Goal: Information Seeking & Learning: Learn about a topic

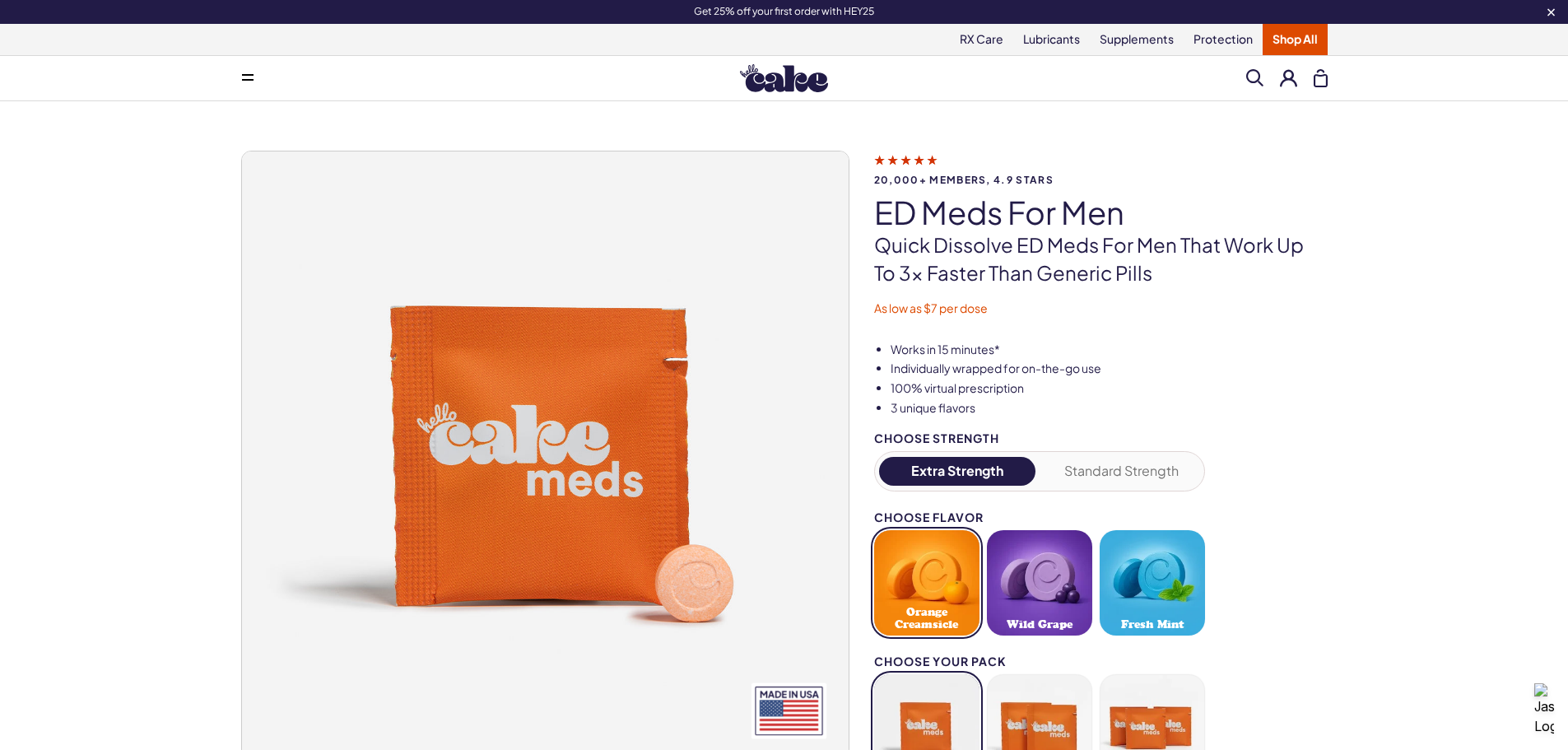
click at [1280, 40] on link "Shop All" at bounding box center [1294, 40] width 65 height 31
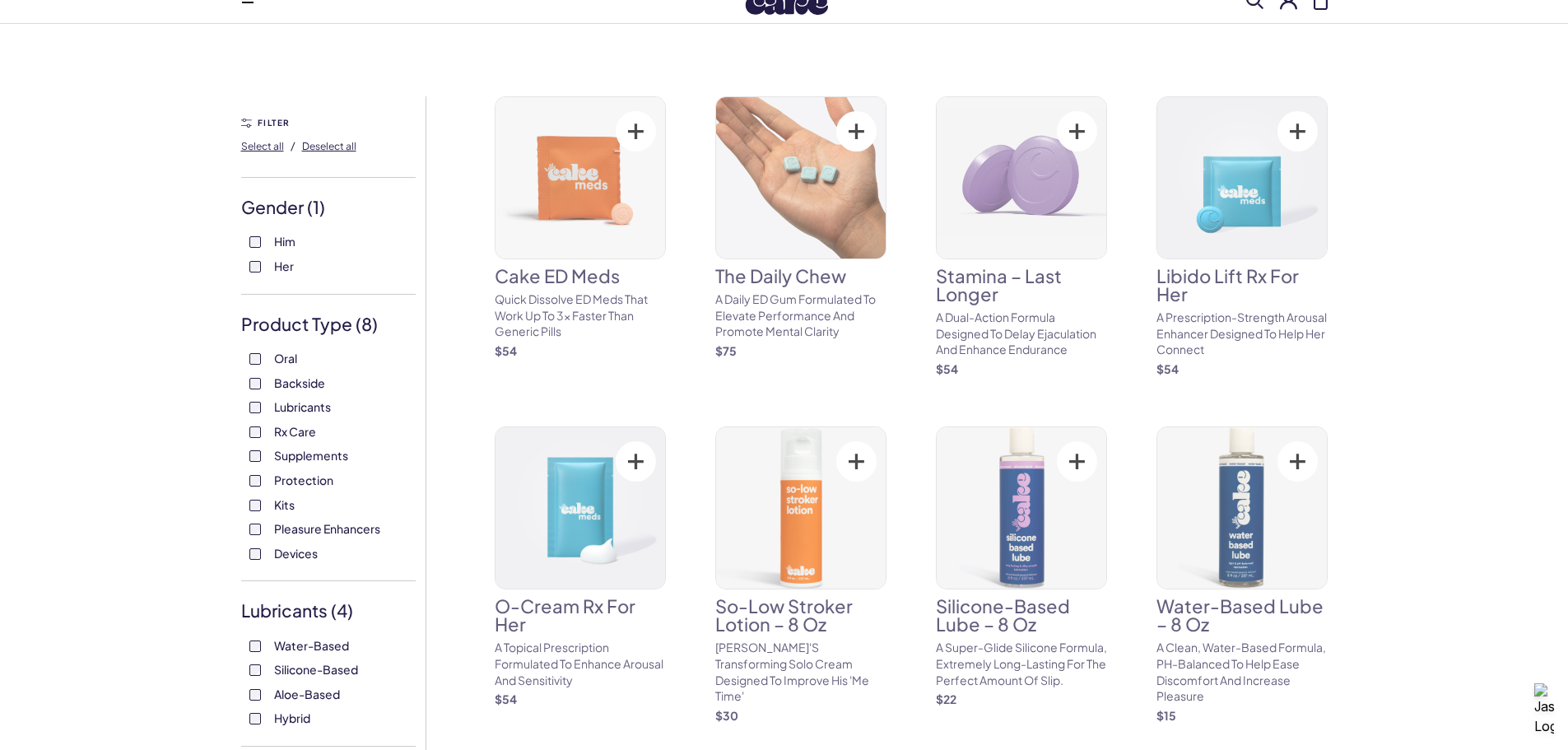
scroll to position [82, 0]
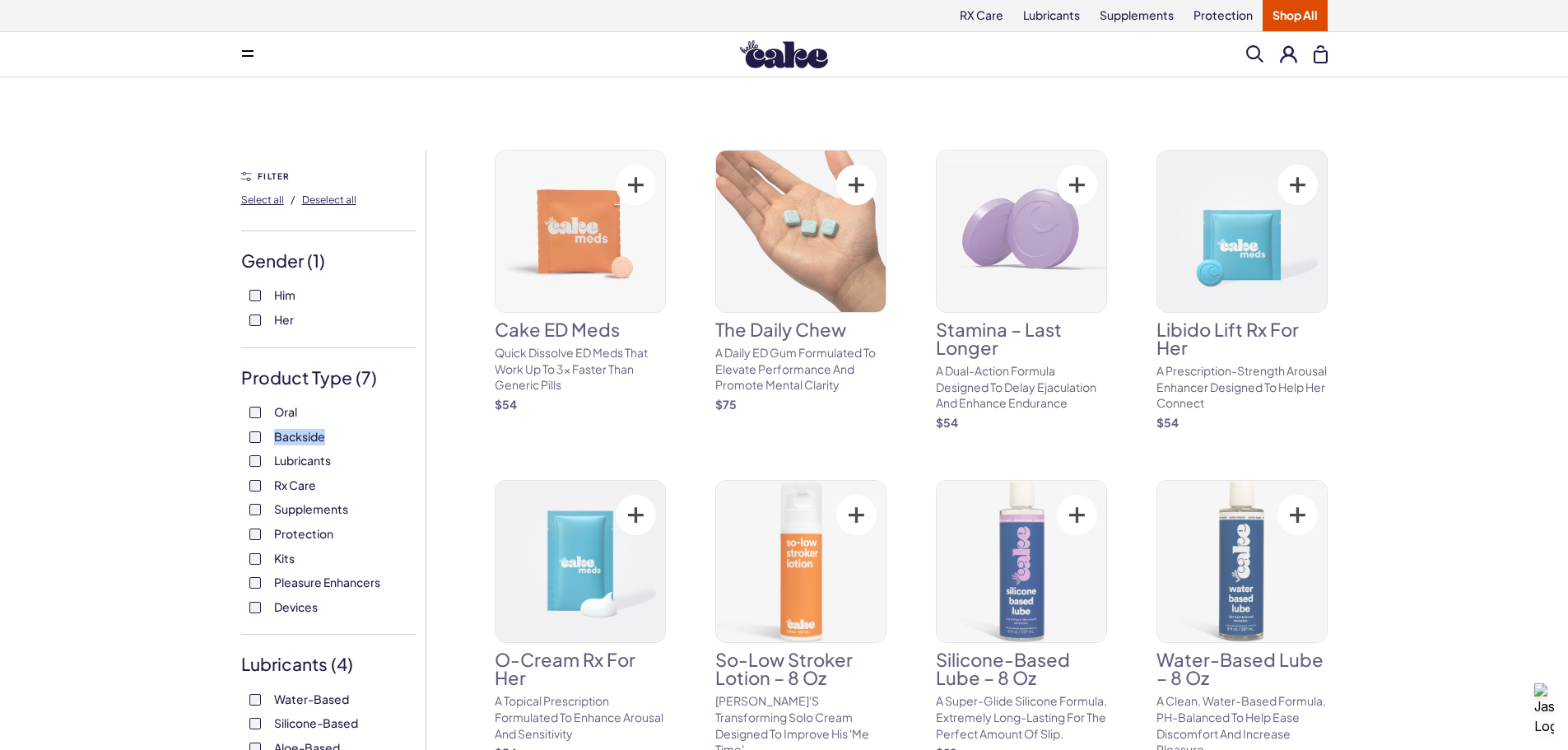
click at [257, 429] on label "Backside" at bounding box center [329, 437] width 158 height 16
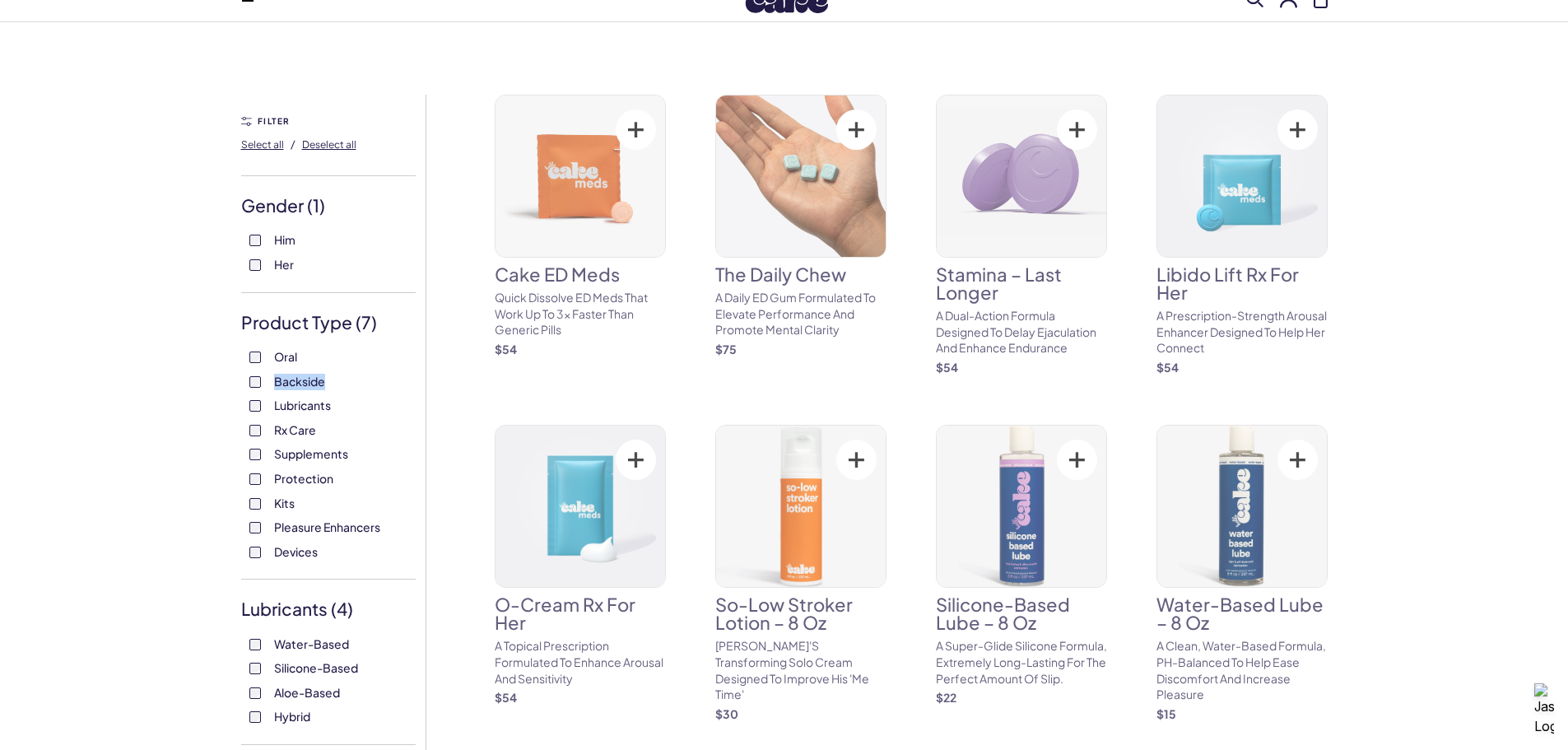
scroll to position [82, 0]
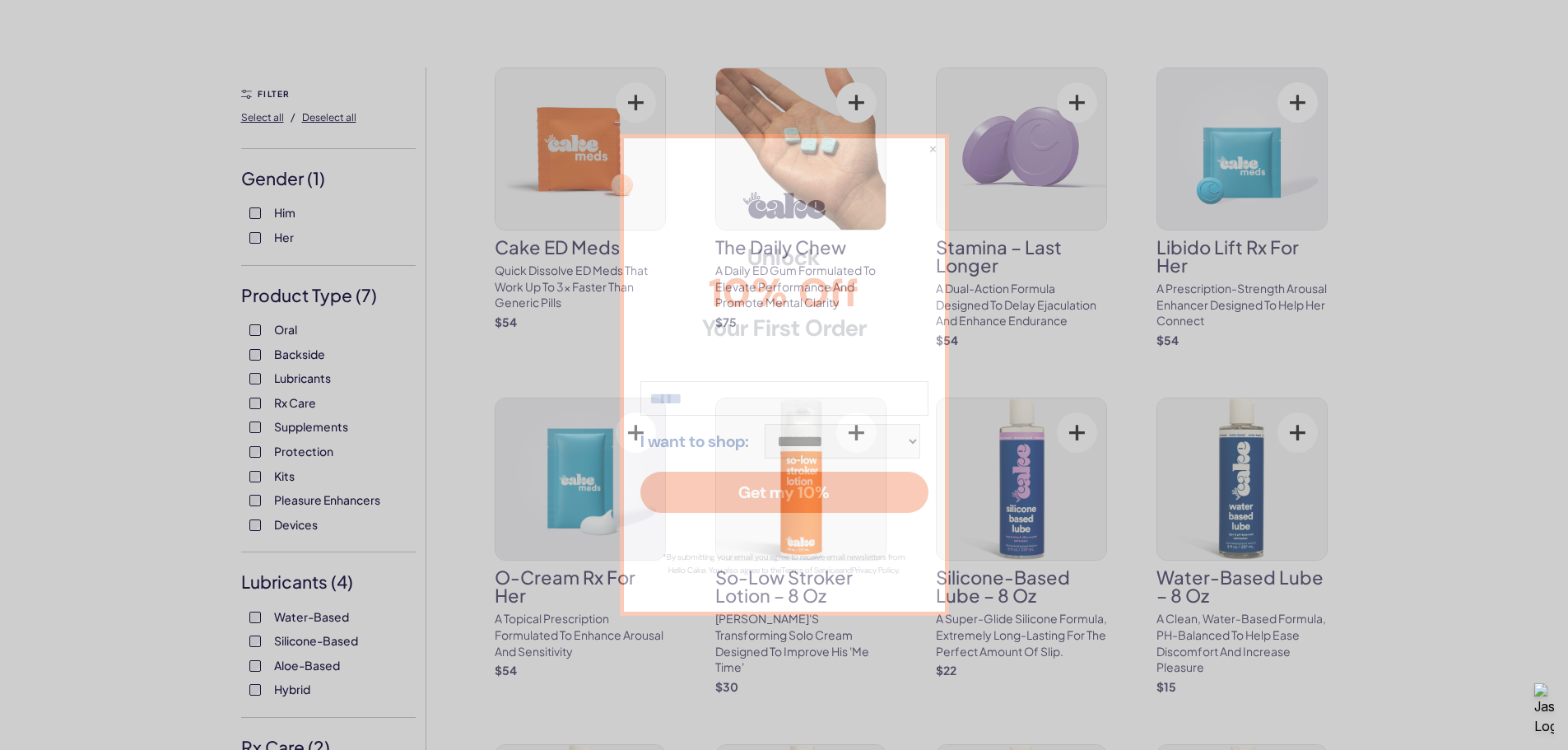
click at [255, 455] on div "**********" at bounding box center [784, 375] width 1568 height 750
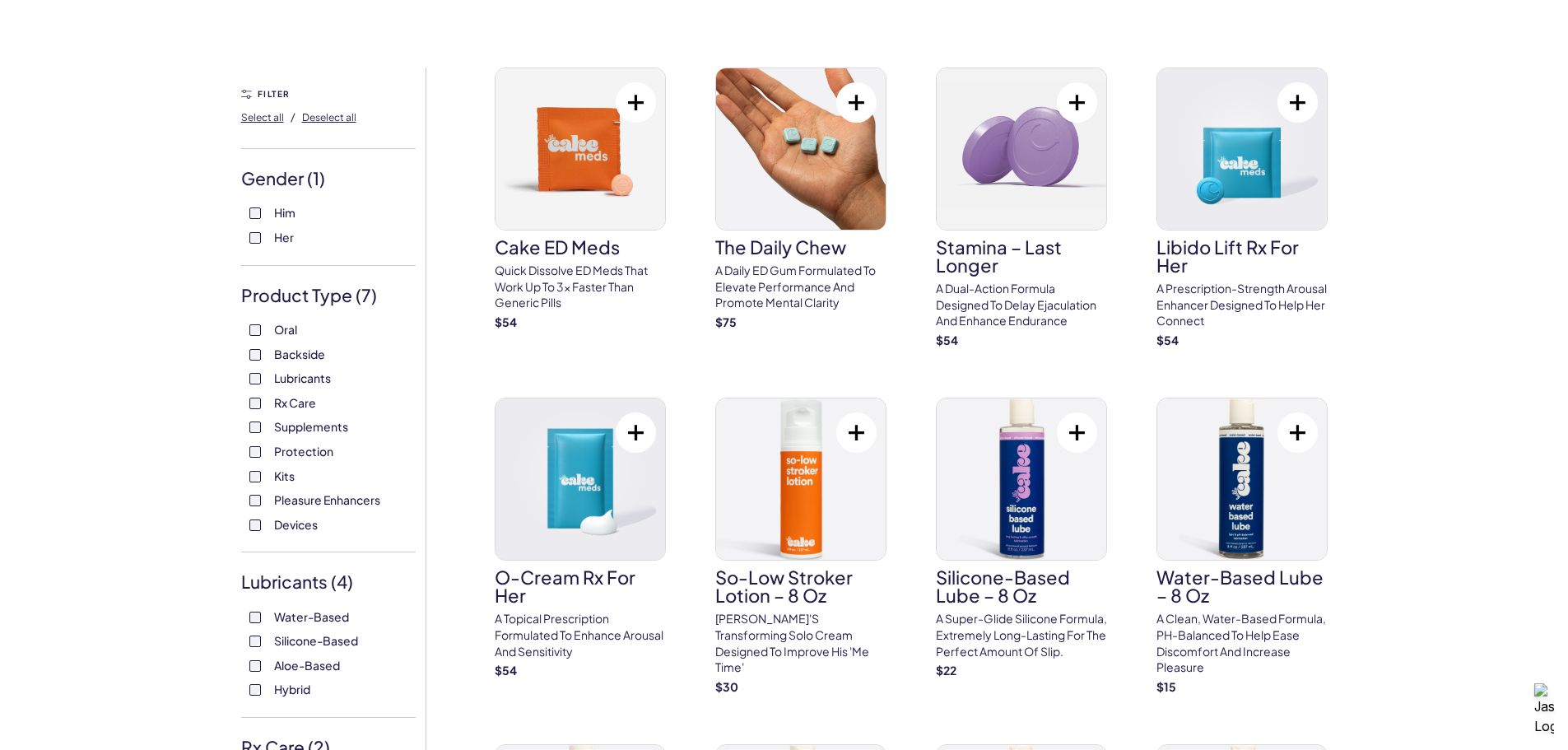
scroll to position [0, 0]
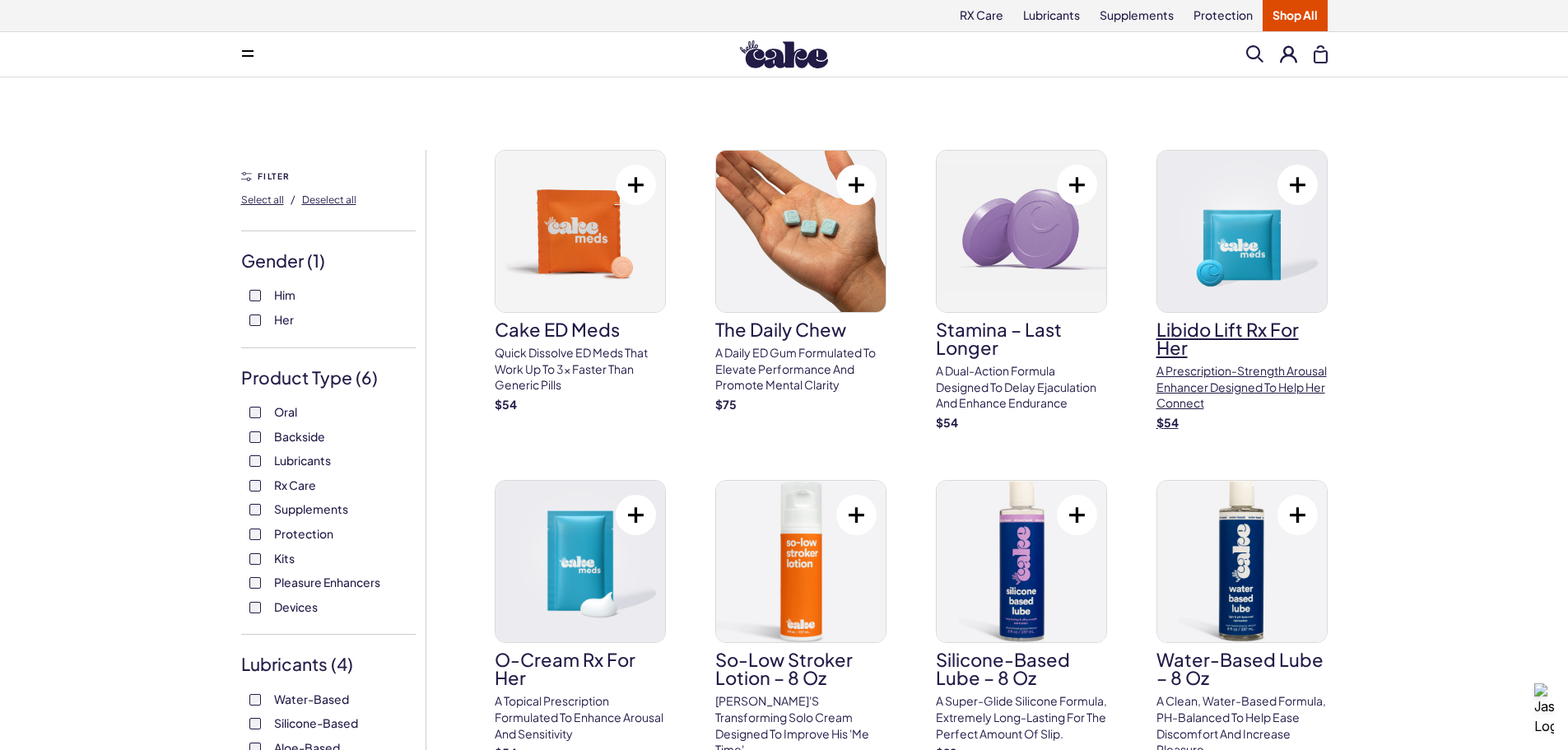
click at [1275, 213] on img at bounding box center [1242, 230] width 170 height 161
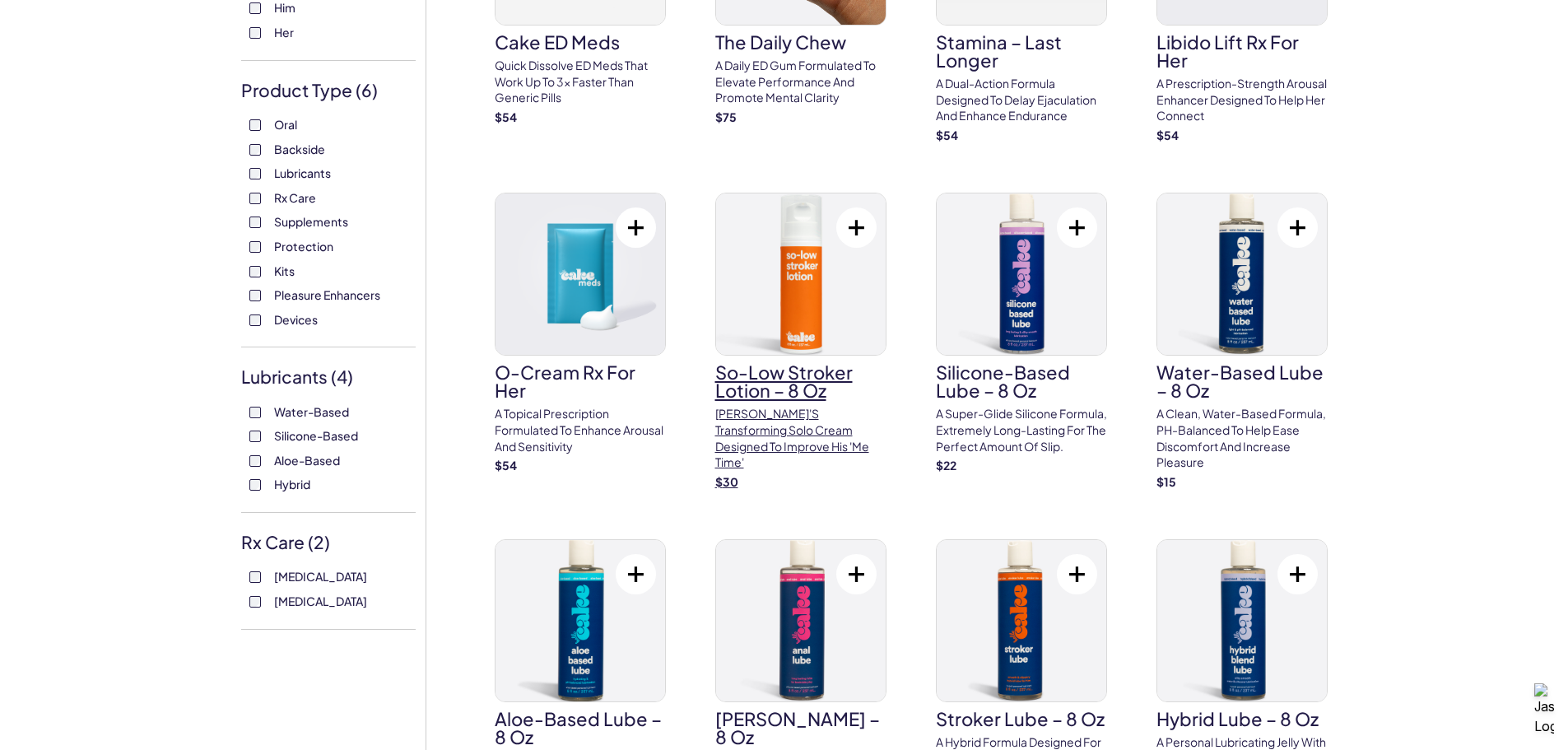
scroll to position [330, 0]
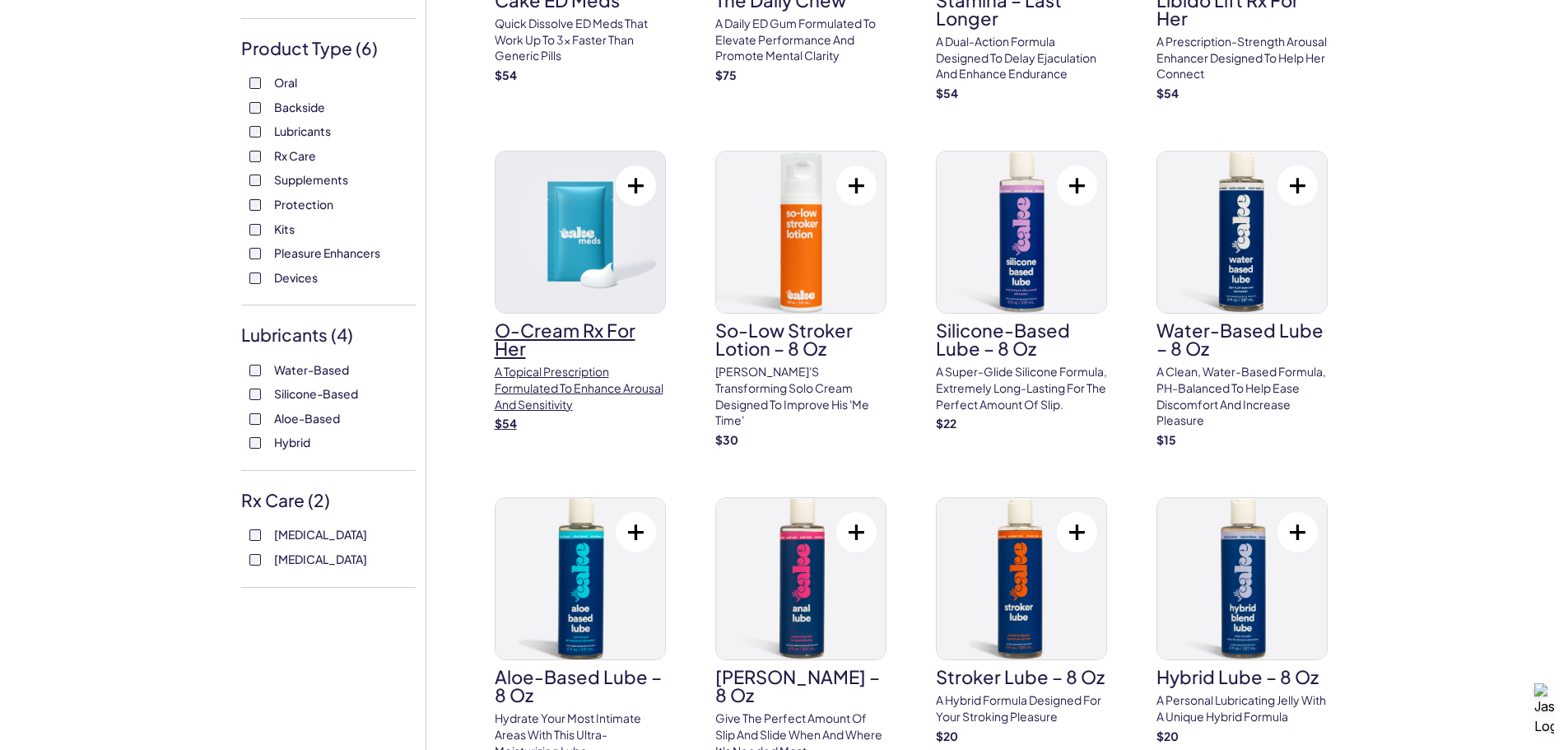
click at [585, 246] on img at bounding box center [580, 231] width 170 height 161
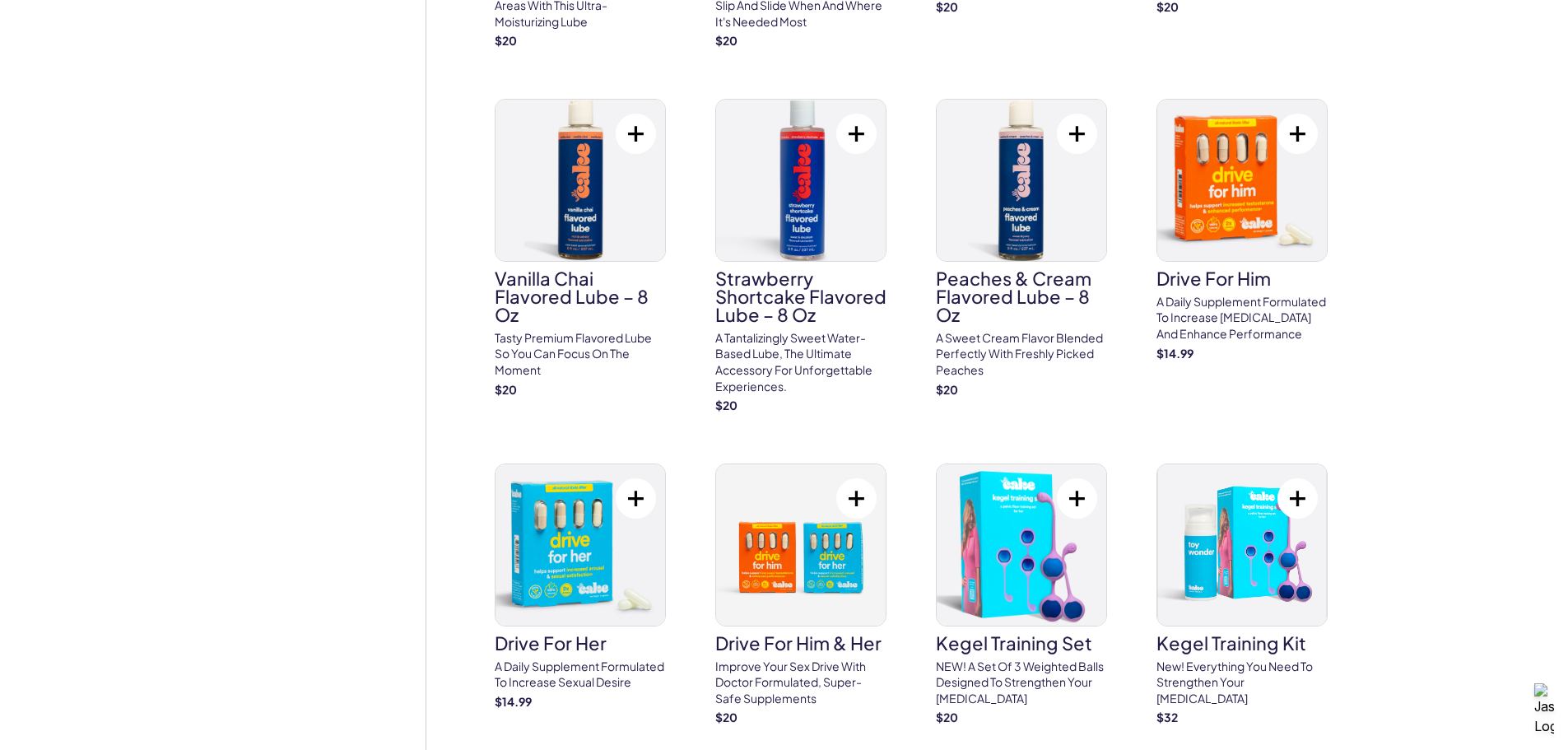
scroll to position [1071, 0]
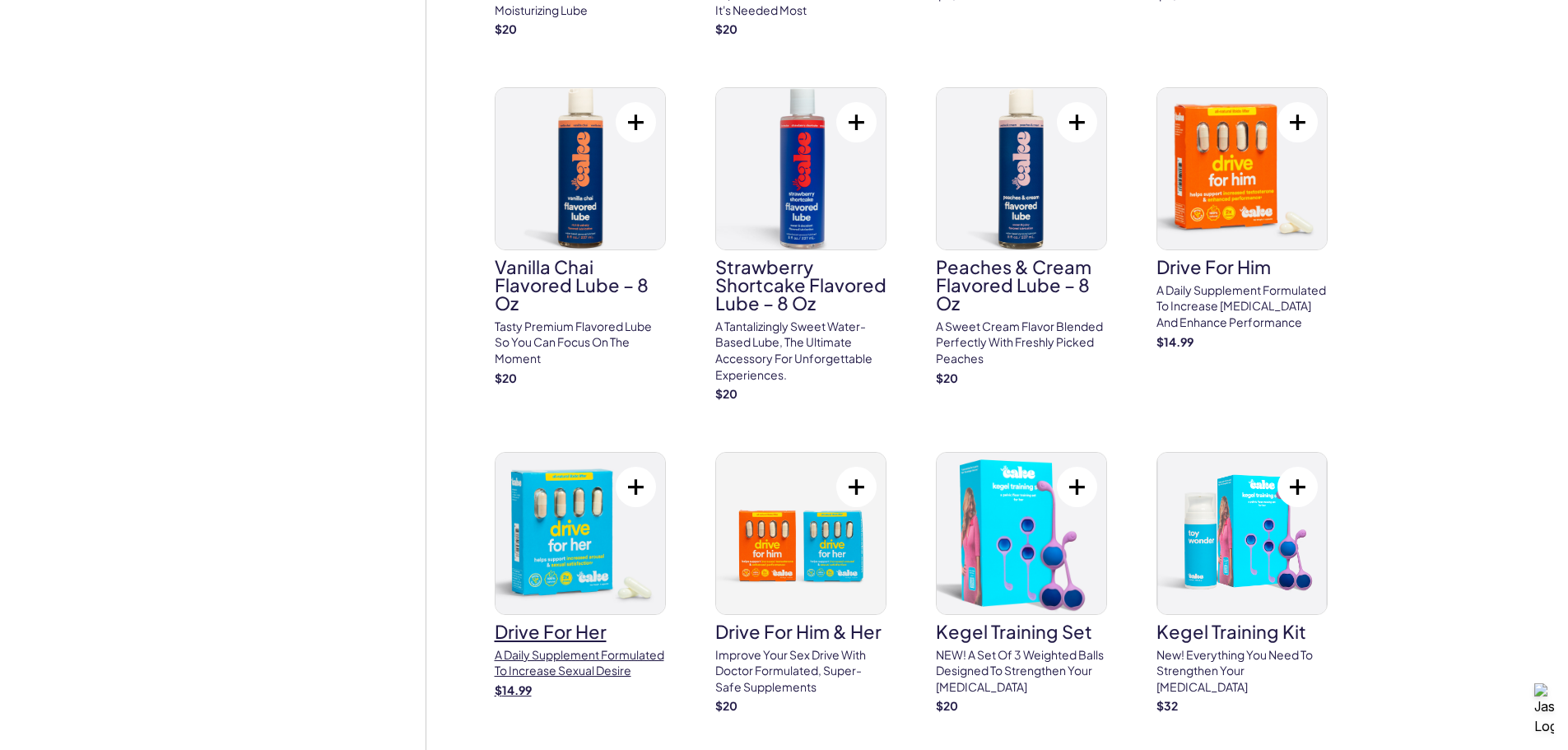
click at [535, 556] on img at bounding box center [580, 533] width 170 height 161
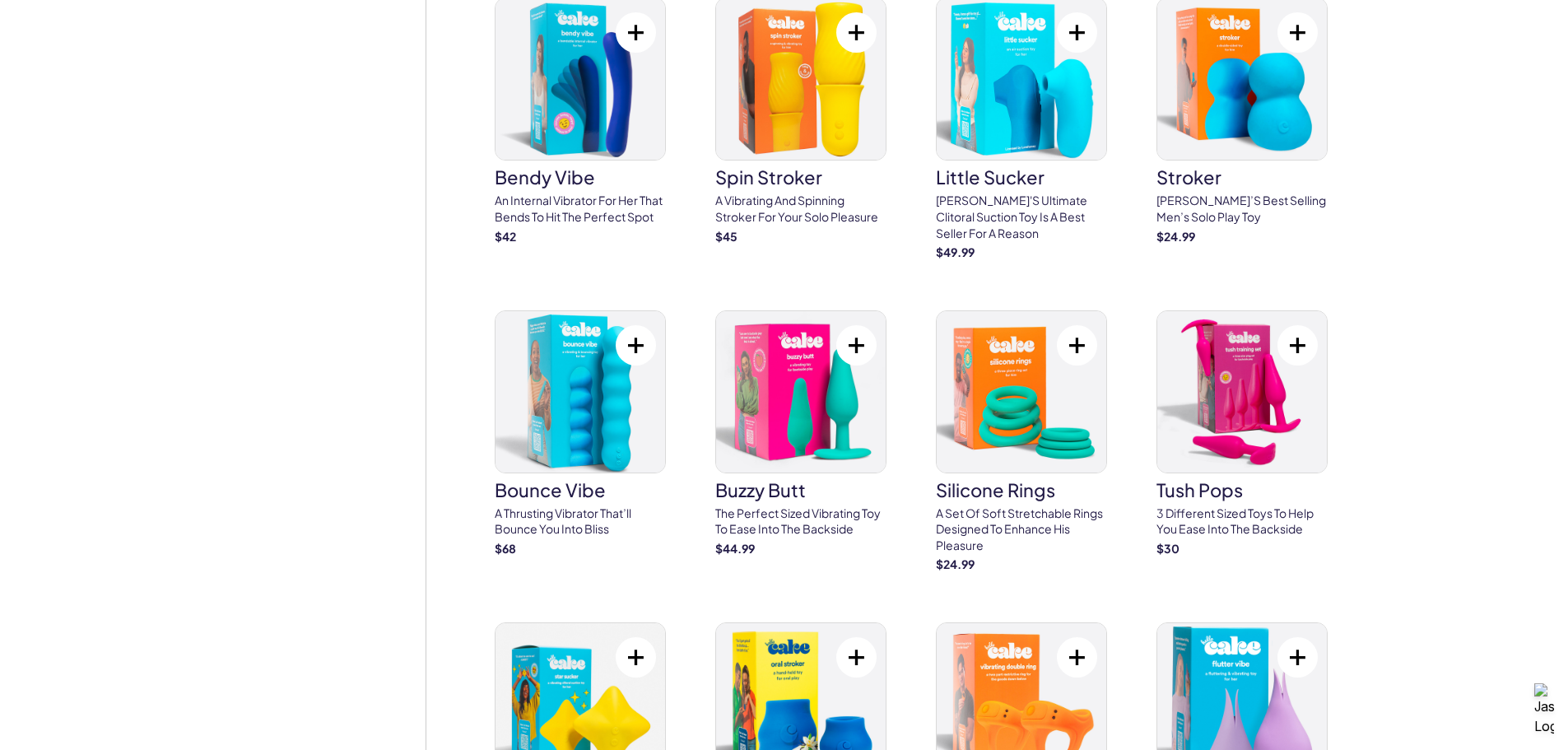
scroll to position [3871, 0]
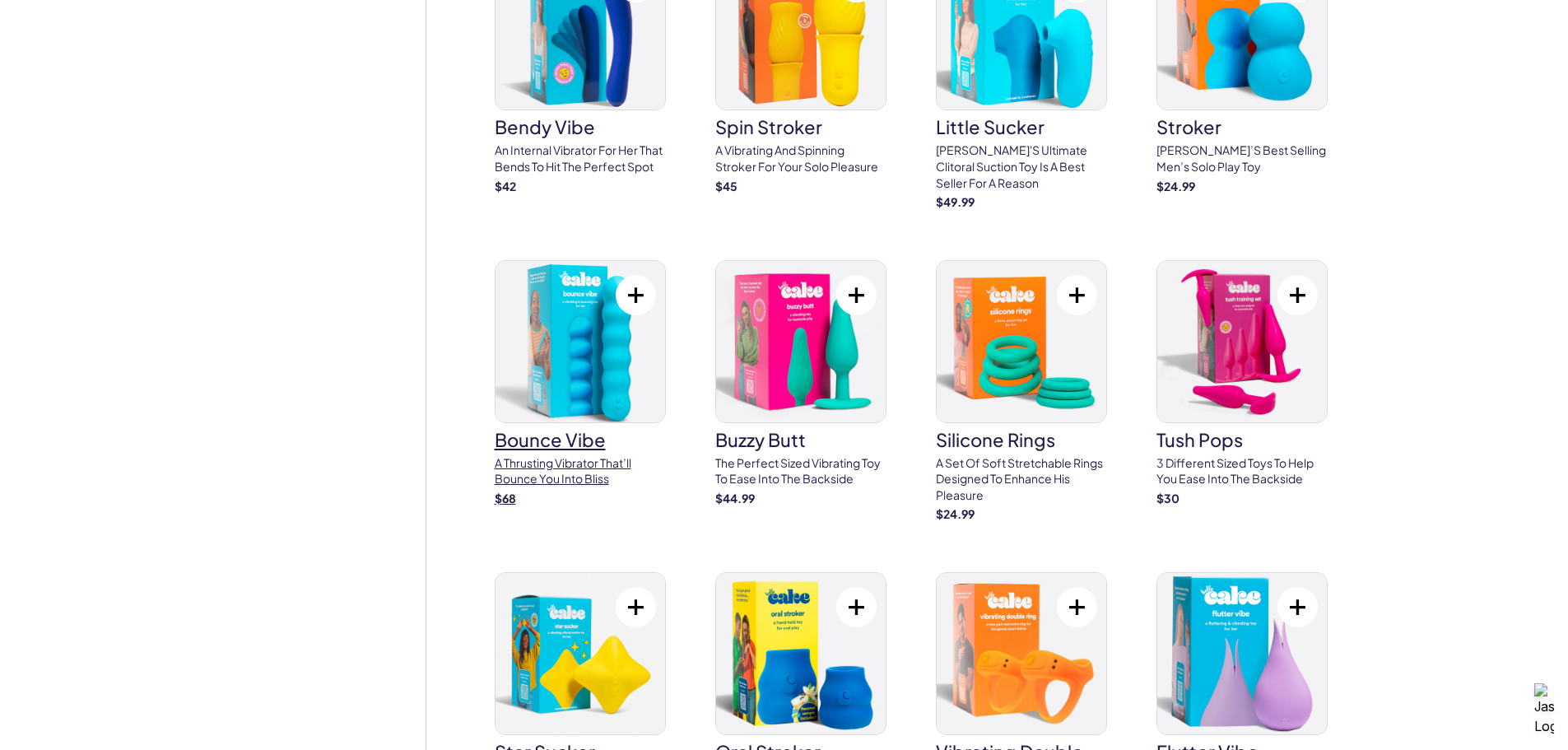
click at [517, 350] on img at bounding box center [580, 341] width 170 height 161
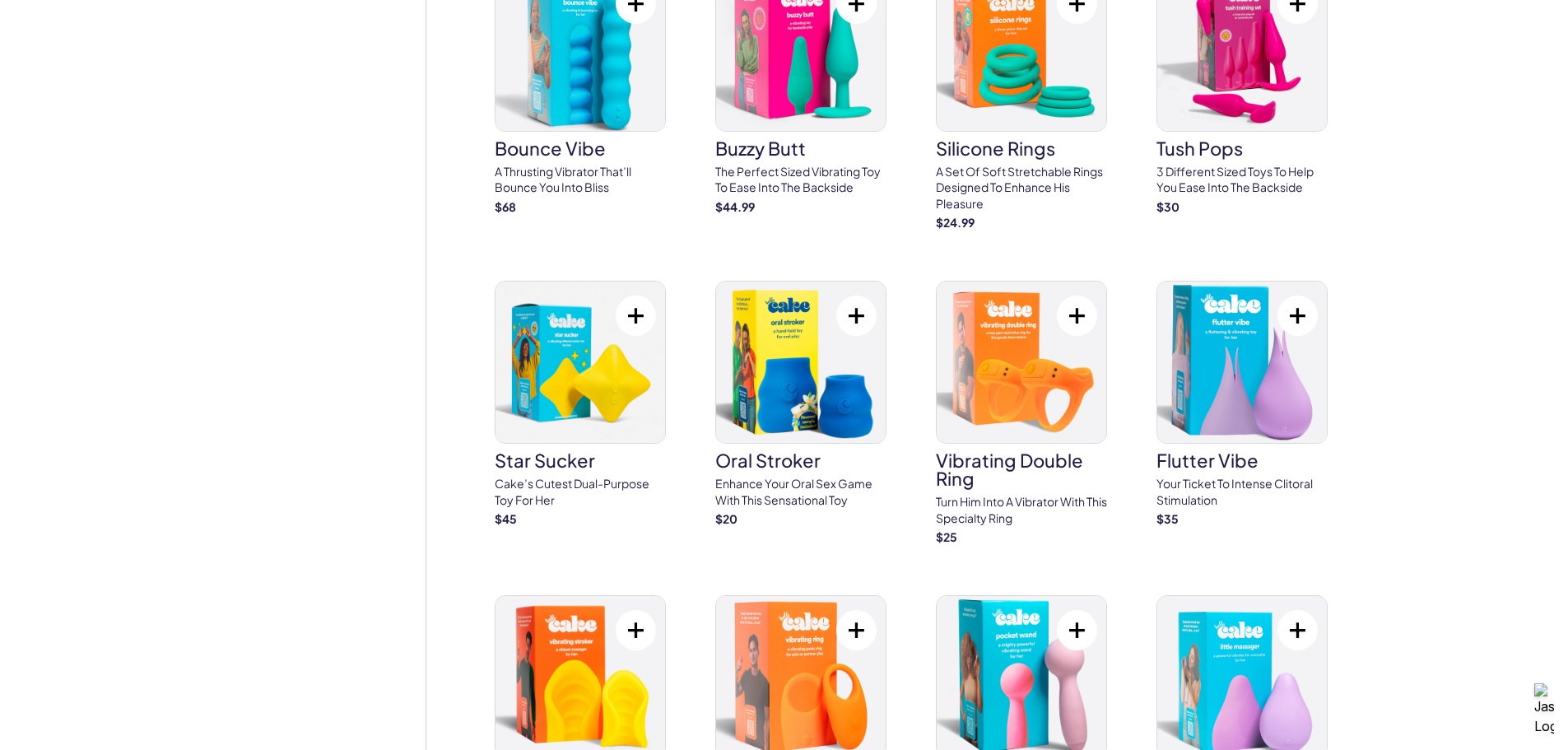
scroll to position [4200, 0]
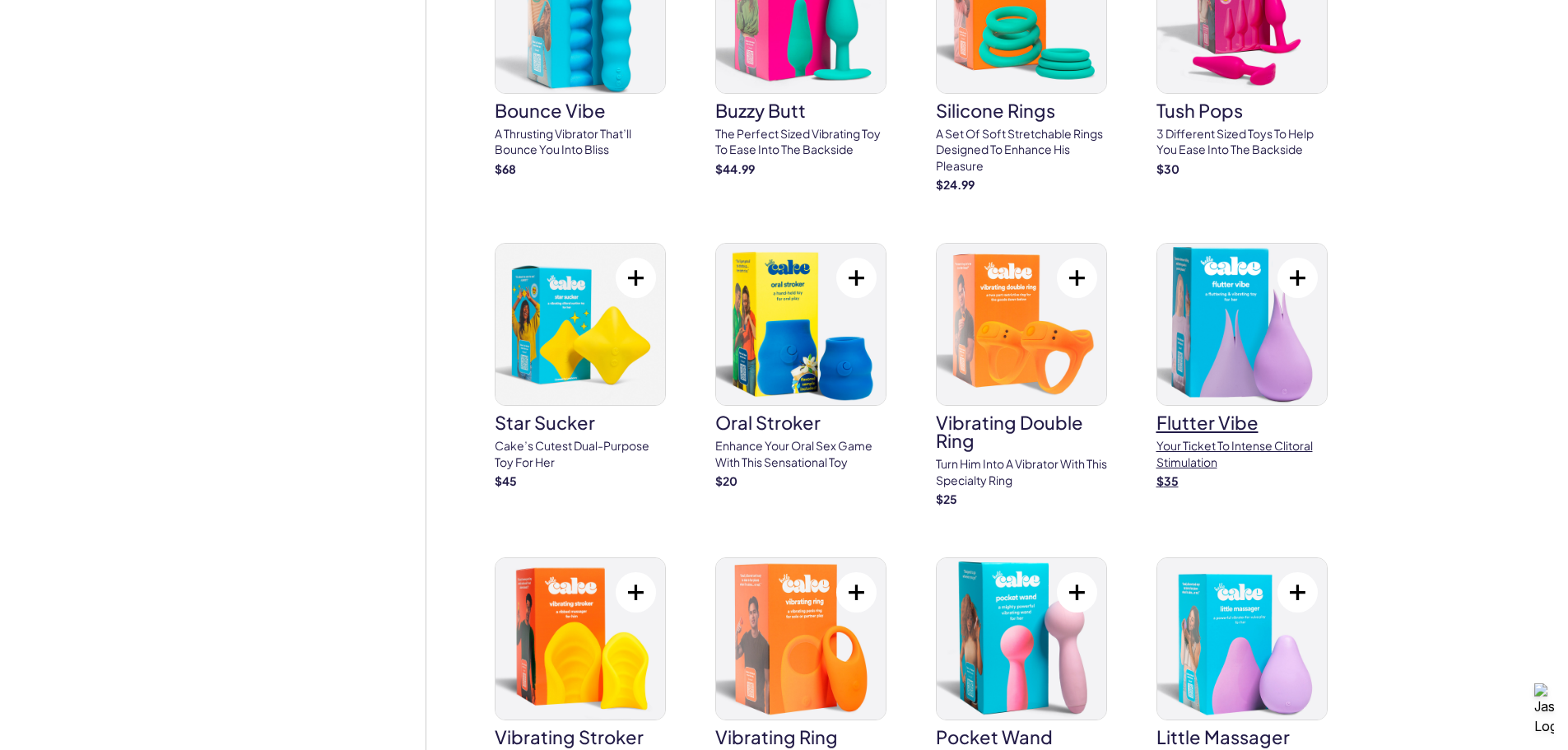
click at [1260, 359] on img at bounding box center [1242, 324] width 170 height 161
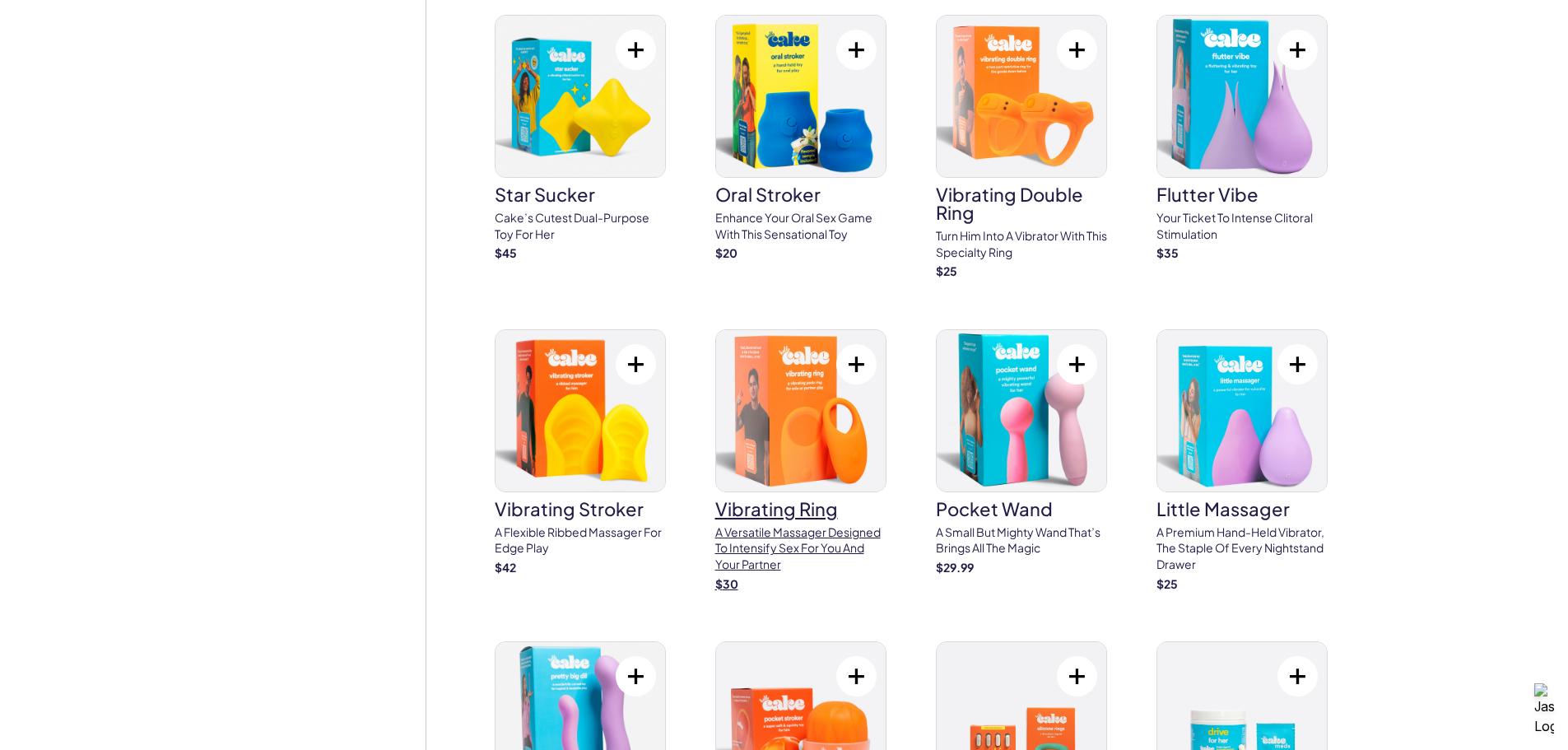
scroll to position [4447, 0]
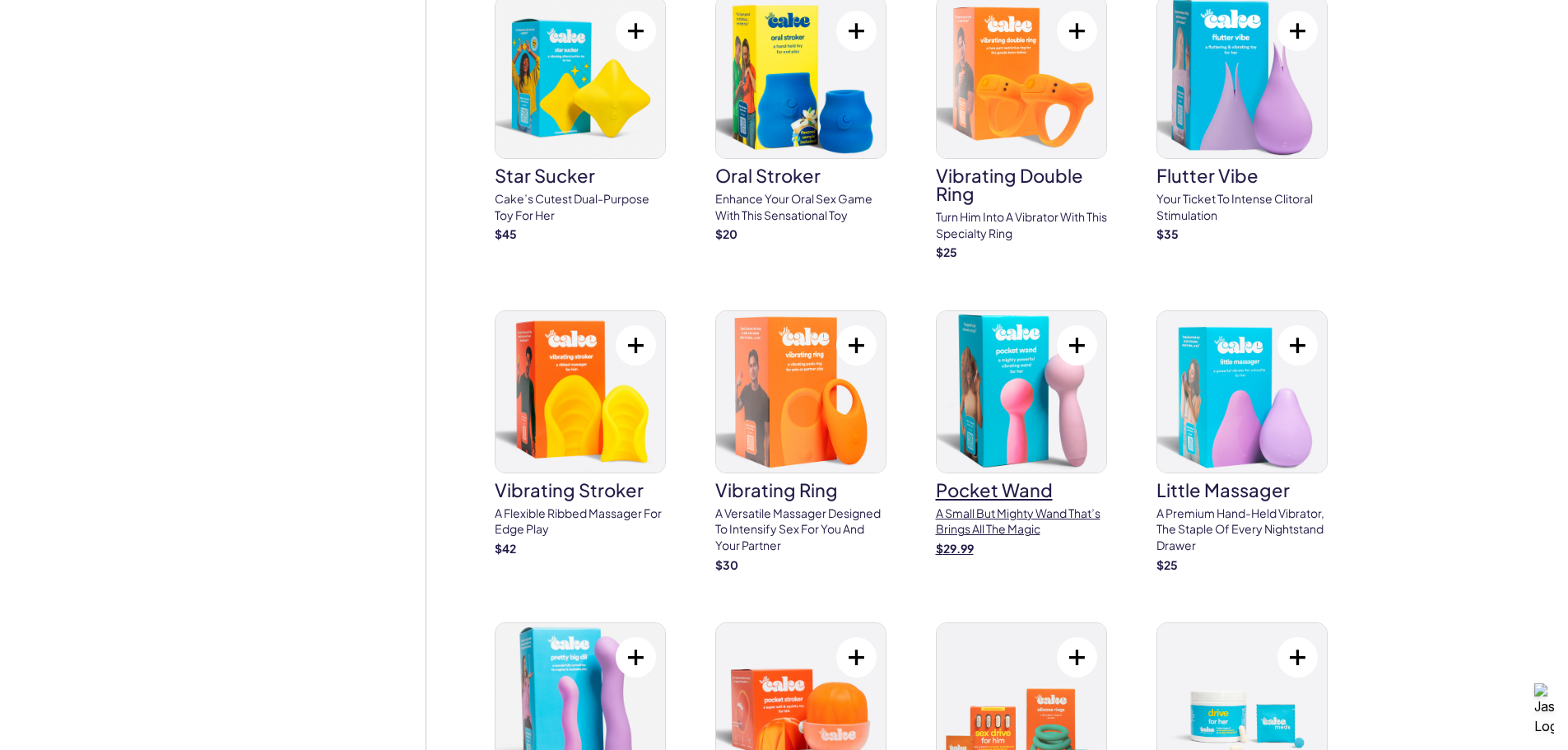
click at [1023, 420] on img at bounding box center [1022, 391] width 170 height 161
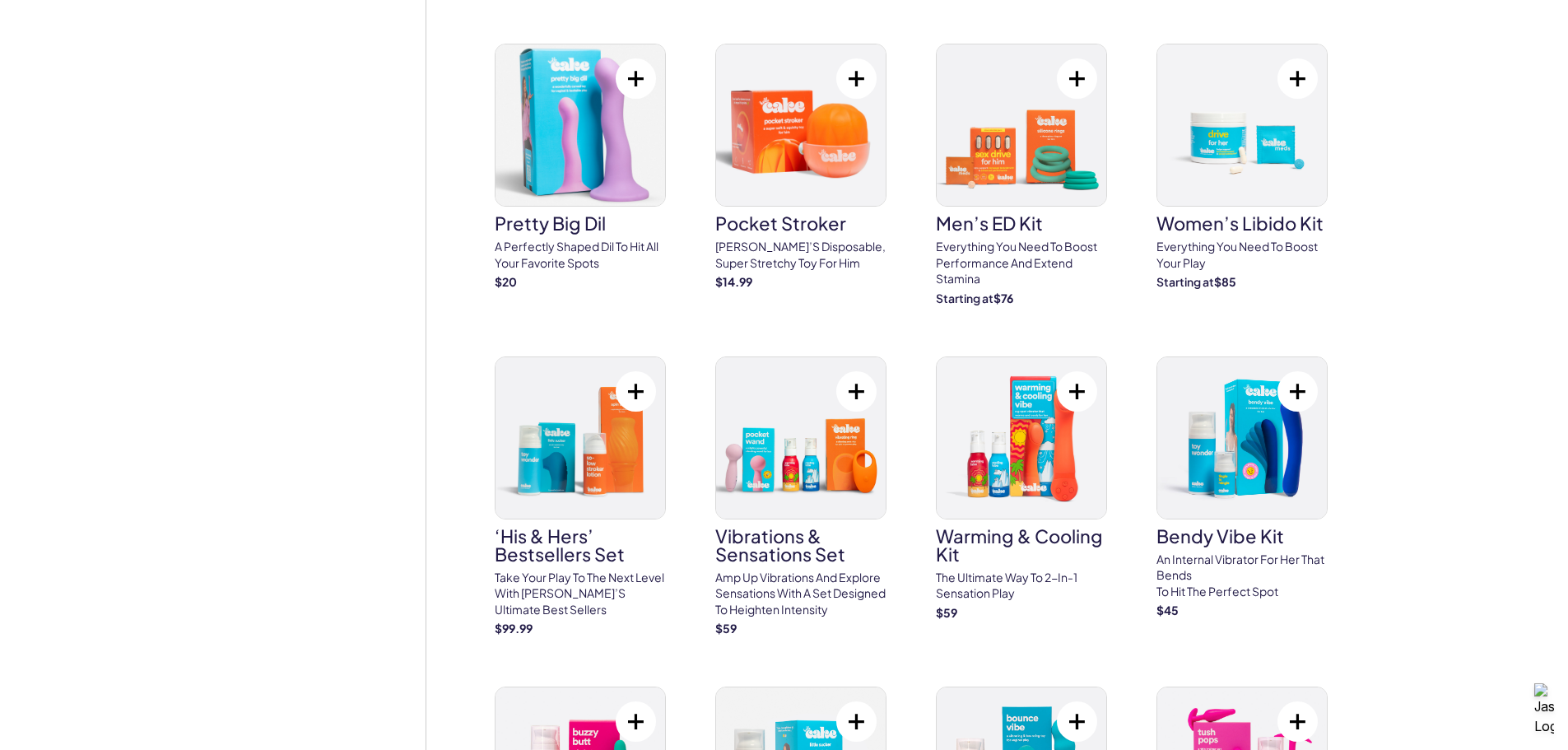
scroll to position [0, 0]
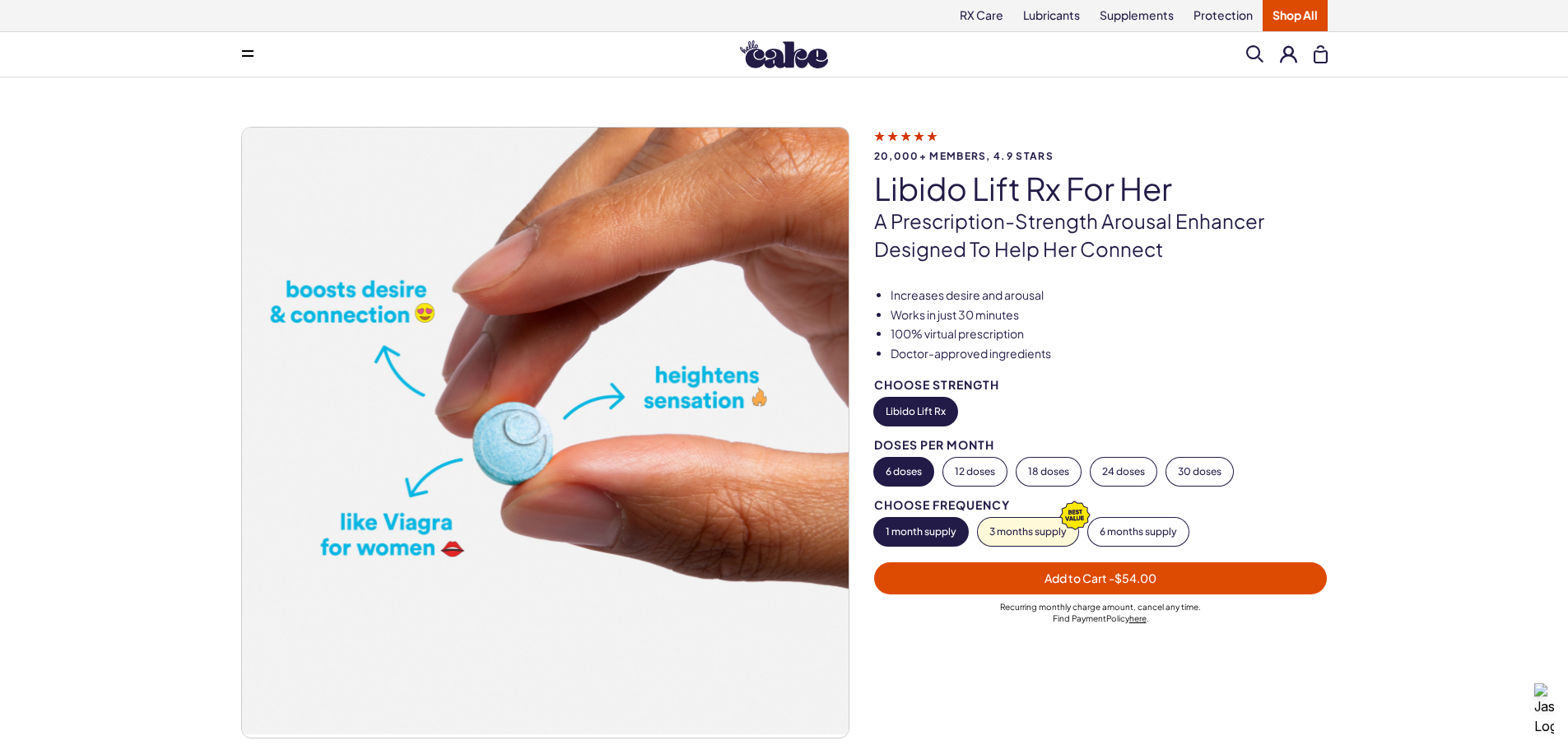
click at [925, 151] on span "20,000+ members, 4.9 stars" at bounding box center [1101, 155] width 454 height 11
